Goal: Information Seeking & Learning: Check status

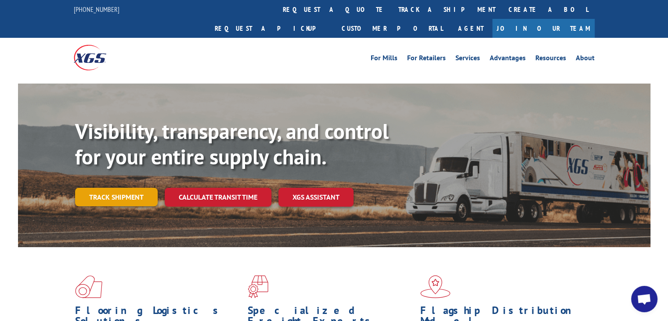
click at [117, 188] on link "Track shipment" at bounding box center [116, 197] width 83 height 18
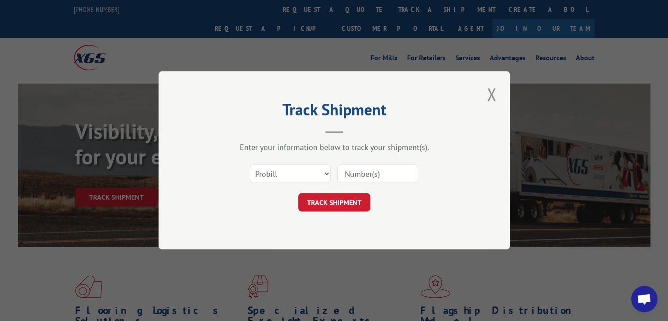
click at [376, 173] on input at bounding box center [377, 174] width 81 height 18
type input "15983441"
click at [344, 201] on button "TRACK SHIPMENT" at bounding box center [334, 202] width 72 height 18
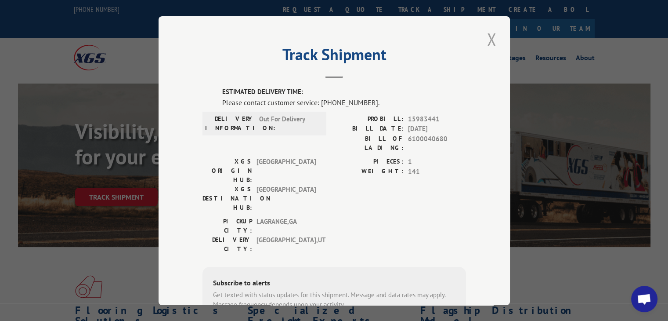
click at [490, 43] on button "Close modal" at bounding box center [491, 39] width 15 height 24
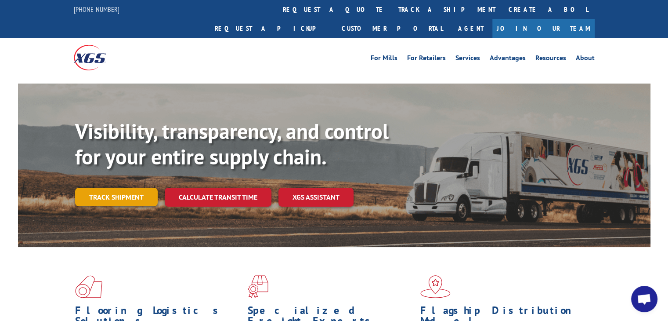
click at [115, 188] on link "Track shipment" at bounding box center [116, 197] width 83 height 18
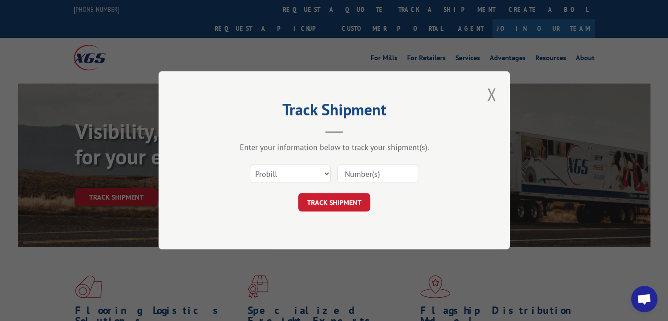
click at [391, 175] on input at bounding box center [377, 174] width 81 height 18
type input "15983589"
click at [334, 201] on button "TRACK SHIPMENT" at bounding box center [334, 202] width 72 height 18
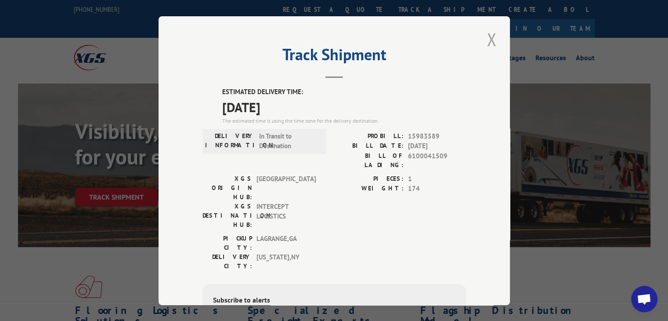
click at [487, 34] on button "Close modal" at bounding box center [491, 39] width 15 height 24
